Goal: Navigation & Orientation: Find specific page/section

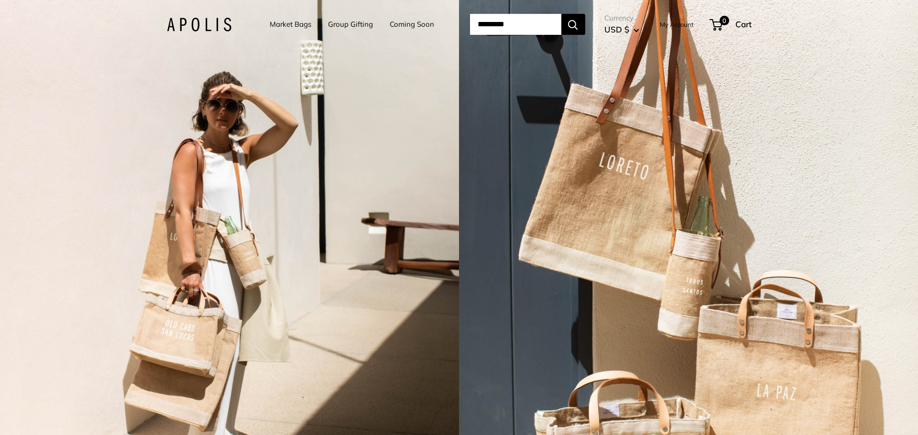
click at [285, 26] on link "Market Bags" at bounding box center [291, 24] width 42 height 13
